Goal: Entertainment & Leisure: Consume media (video, audio)

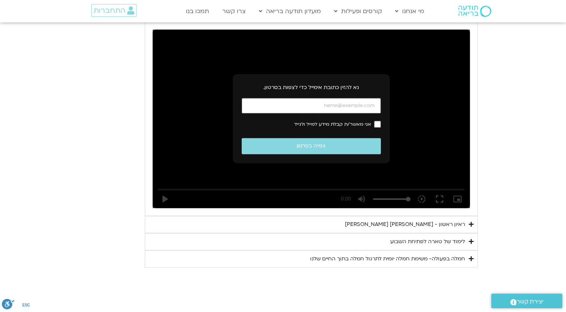
scroll to position [808, 0]
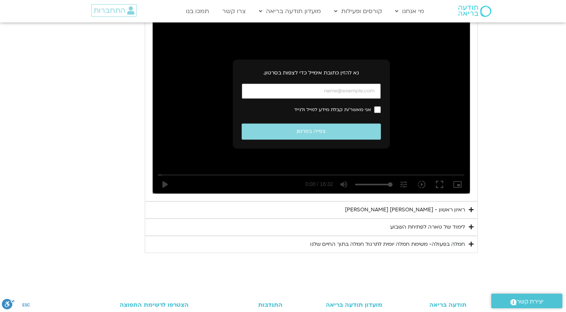
click at [310, 83] on input "כתובת אימייל" at bounding box center [311, 90] width 139 height 15
type input "[EMAIL_ADDRESS][DOMAIN_NAME]"
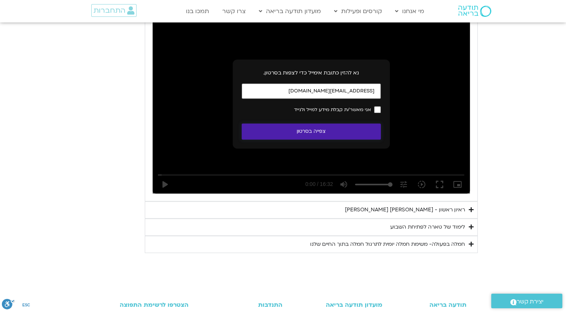
click at [356, 123] on button "צפייה בסרטון" at bounding box center [311, 131] width 139 height 16
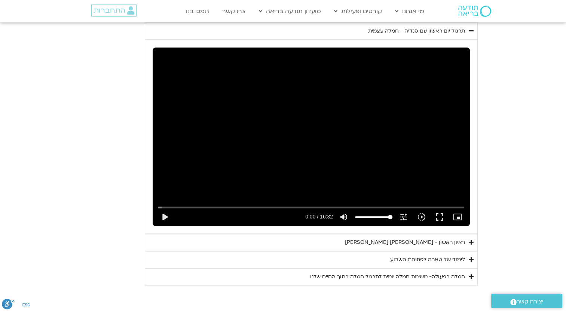
scroll to position [770, 0]
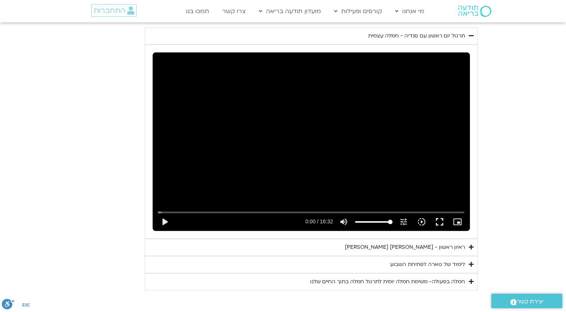
click at [415, 260] on div "לימוד של טארה לפתיחת השבוע" at bounding box center [427, 264] width 75 height 9
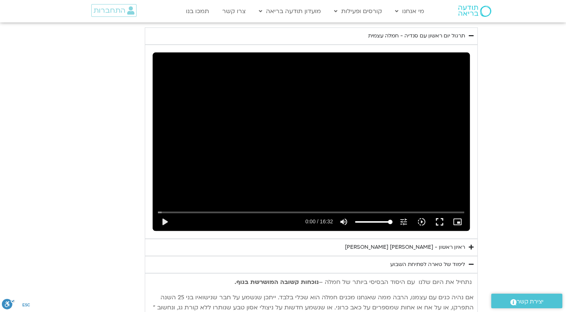
click at [406, 260] on div "לימוד של טארה לפתיחת השבוע" at bounding box center [427, 264] width 75 height 9
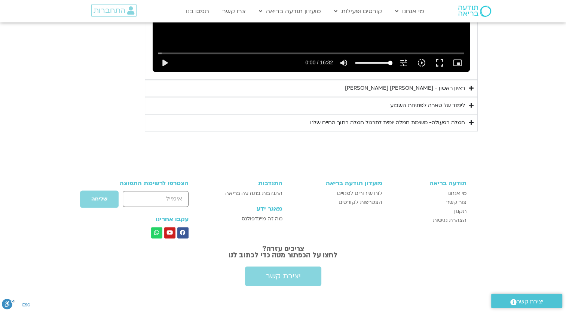
scroll to position [742, 0]
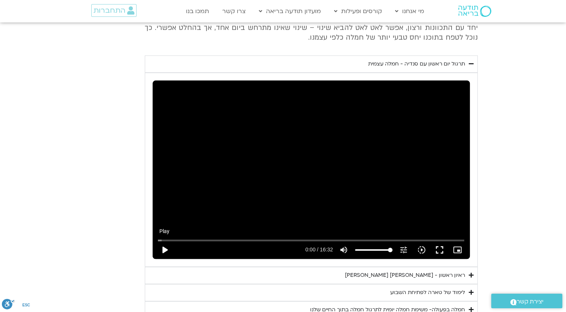
click at [166, 241] on button "play_arrow" at bounding box center [165, 250] width 18 height 18
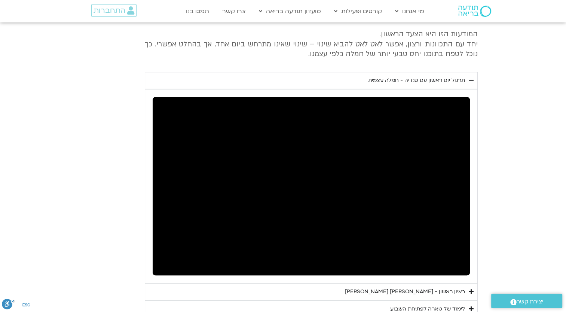
scroll to position [705, 0]
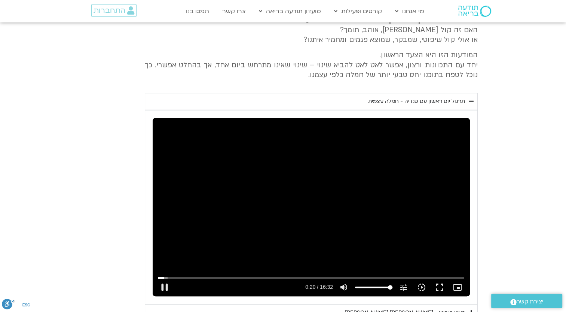
type input "20.896396"
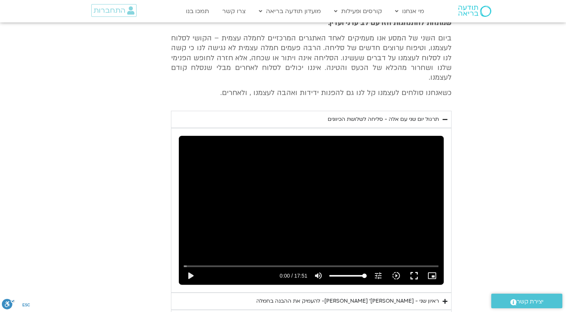
scroll to position [374, 0]
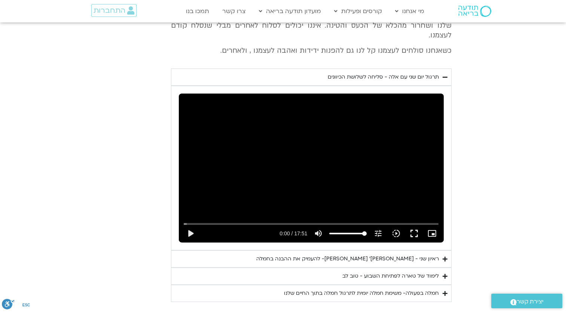
click at [367, 254] on div "ראיון שני - [PERSON_NAME]׳ [PERSON_NAME]- להעמיק את ההבנה בחמלה" at bounding box center [347, 258] width 183 height 9
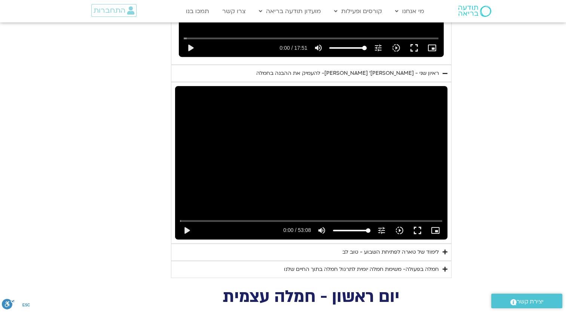
scroll to position [561, 0]
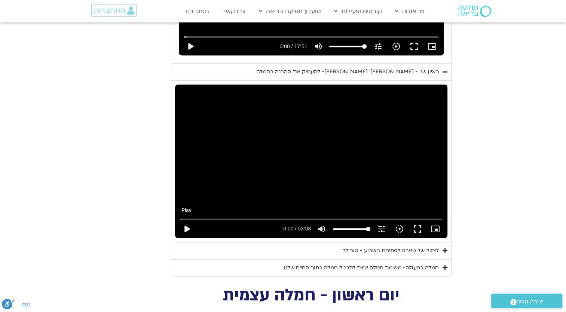
click at [188, 220] on button "play_arrow" at bounding box center [187, 229] width 18 height 18
click at [417, 220] on button "fullscreen" at bounding box center [418, 229] width 18 height 18
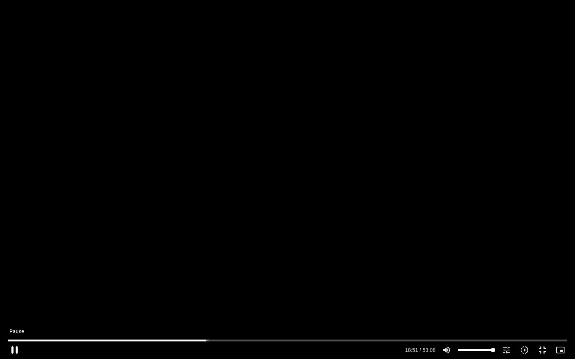
click at [17, 349] on button "pause" at bounding box center [15, 350] width 18 height 18
click at [14, 348] on button "play_arrow" at bounding box center [15, 350] width 18 height 18
click at [14, 346] on button "pause" at bounding box center [15, 350] width 18 height 18
type input "1620.453691"
click at [542, 346] on button "fullscreen_exit" at bounding box center [542, 350] width 18 height 18
